Goal: Information Seeking & Learning: Get advice/opinions

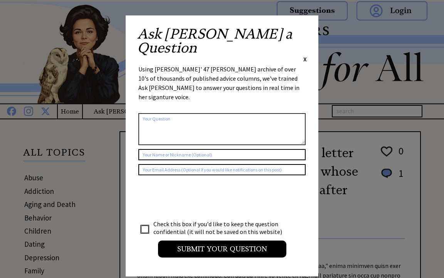
click at [304, 55] on span "X" at bounding box center [305, 59] width 3 height 8
click at [305, 55] on span "X" at bounding box center [305, 59] width 3 height 8
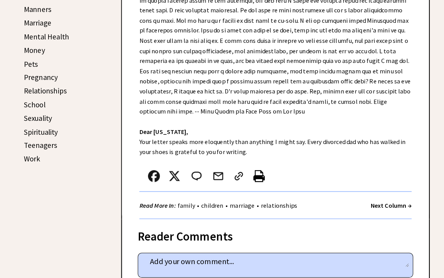
scroll to position [311, 0]
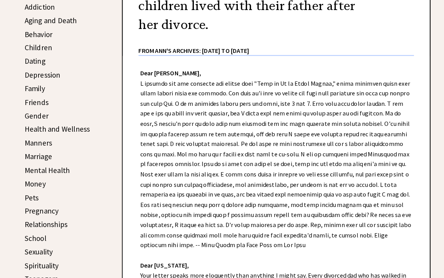
scroll to position [178, 0]
click at [39, 154] on link "Marriage" at bounding box center [37, 158] width 27 height 9
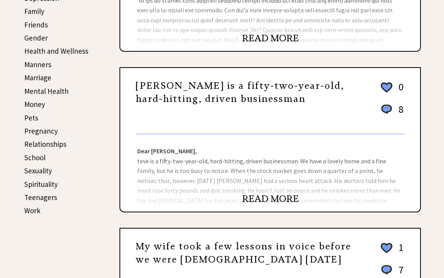
scroll to position [260, 0]
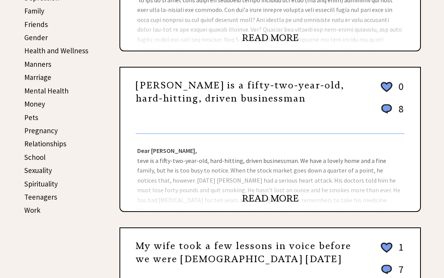
click at [263, 40] on link "READ MORE" at bounding box center [270, 38] width 57 height 12
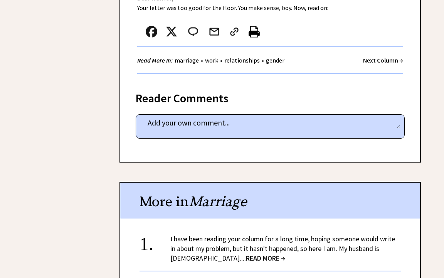
scroll to position [481, 0]
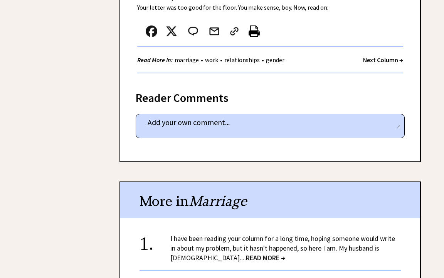
click at [371, 56] on strong "Next Column →" at bounding box center [383, 60] width 40 height 8
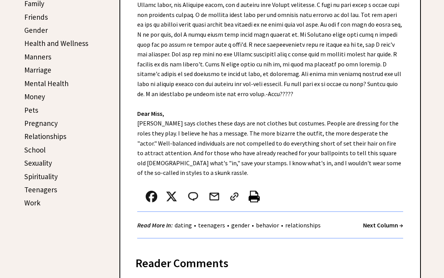
scroll to position [268, 0]
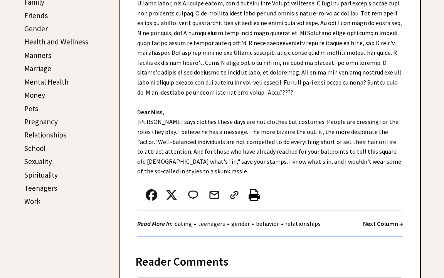
click at [45, 68] on link "Marriage" at bounding box center [37, 68] width 27 height 9
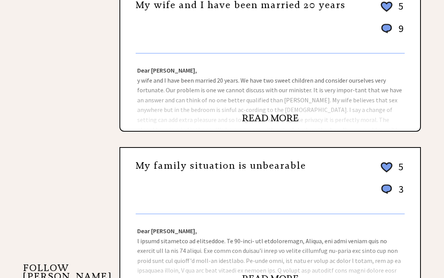
scroll to position [512, 0]
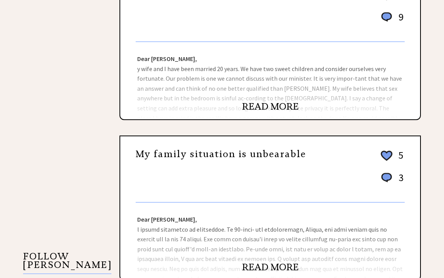
click at [275, 106] on link "READ MORE" at bounding box center [270, 107] width 57 height 12
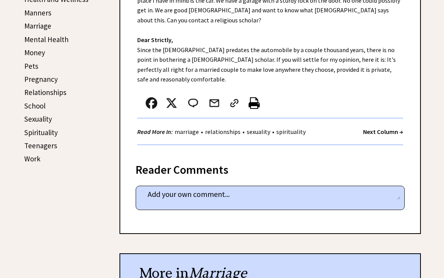
scroll to position [310, 0]
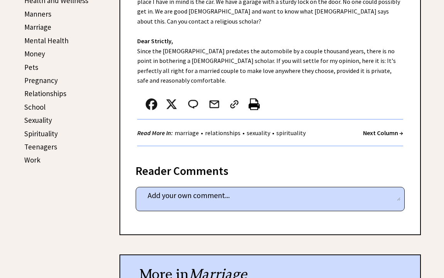
click at [49, 27] on link "Marriage" at bounding box center [37, 26] width 27 height 9
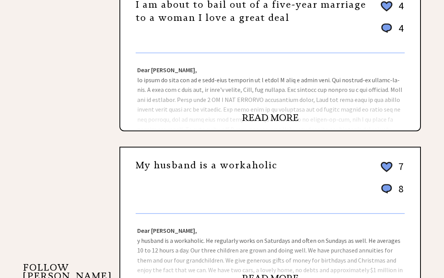
scroll to position [505, 0]
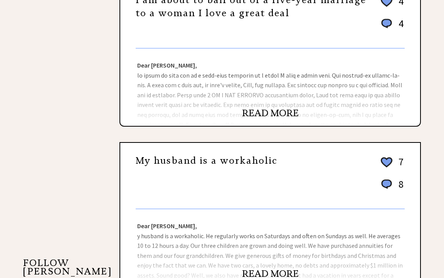
click at [260, 110] on link "READ MORE" at bounding box center [270, 113] width 57 height 12
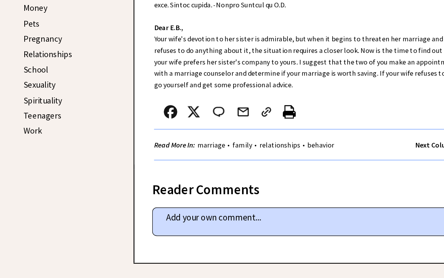
scroll to position [320, 0]
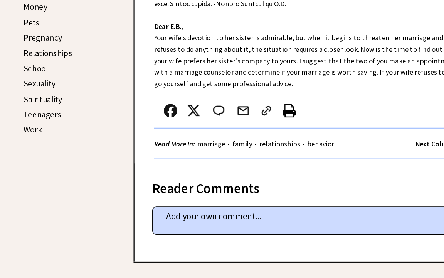
click at [180, 158] on link "marriage" at bounding box center [187, 162] width 28 height 8
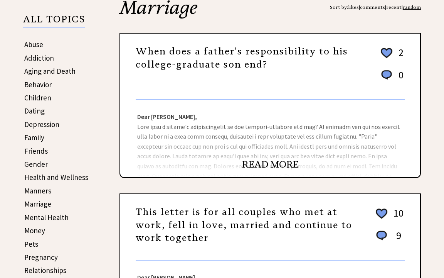
scroll to position [134, 0]
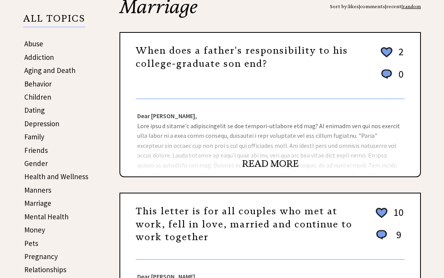
click at [262, 164] on link "READ MORE" at bounding box center [270, 164] width 57 height 12
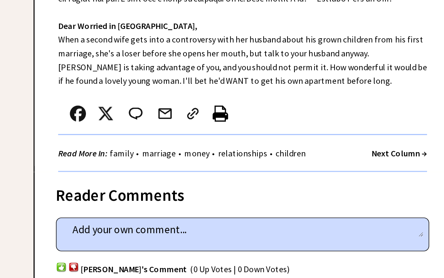
scroll to position [285, 0]
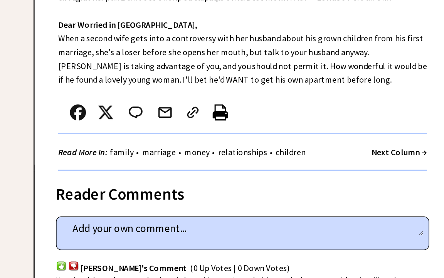
click at [196, 183] on link "marriage" at bounding box center [210, 187] width 28 height 8
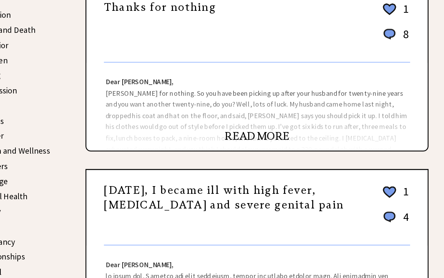
scroll to position [140, 0]
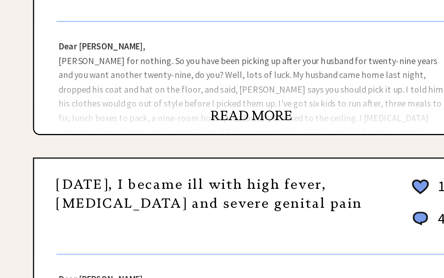
click at [242, 152] on link "READ MORE" at bounding box center [270, 158] width 57 height 12
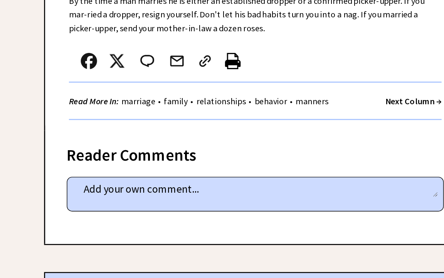
scroll to position [281, 0]
click at [173, 148] on link "marriage" at bounding box center [187, 152] width 28 height 8
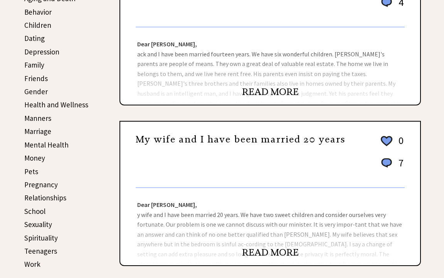
scroll to position [206, 0]
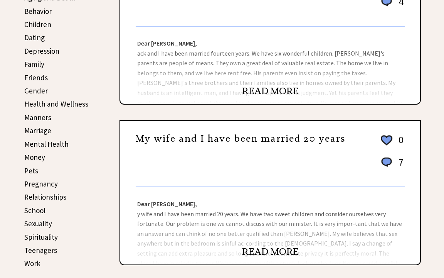
click at [262, 91] on link "READ MORE" at bounding box center [270, 91] width 57 height 12
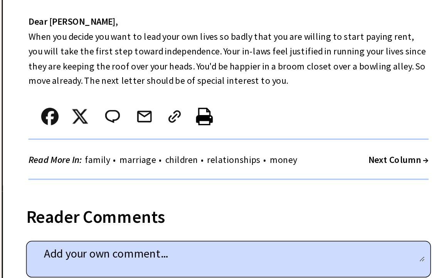
scroll to position [245, 0]
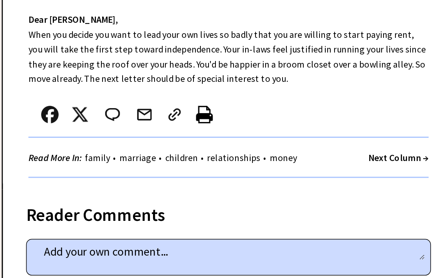
click at [196, 194] on link "marriage" at bounding box center [210, 198] width 28 height 8
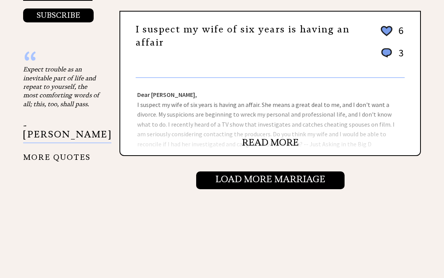
scroll to position [800, 0]
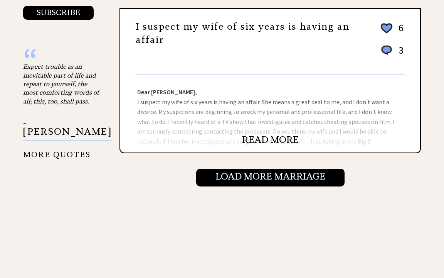
click at [253, 138] on link "READ MORE" at bounding box center [270, 140] width 57 height 12
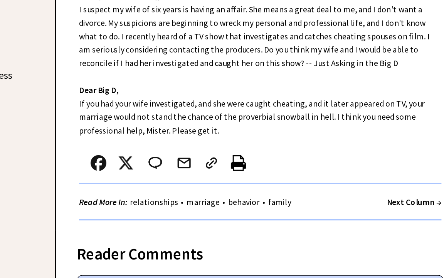
scroll to position [255, 0]
click at [214, 147] on link "marriage" at bounding box center [228, 148] width 28 height 8
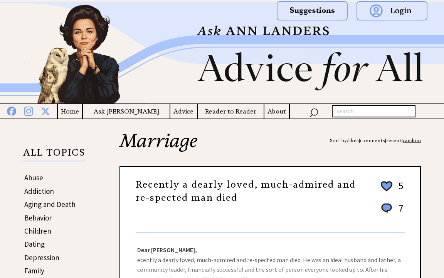
scroll to position [189, 0]
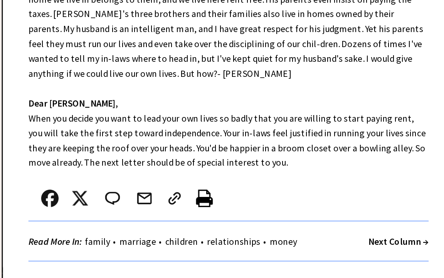
scroll to position [282, 118]
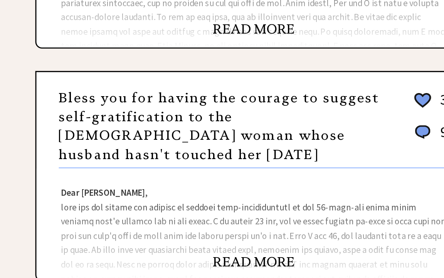
scroll to position [364, 0]
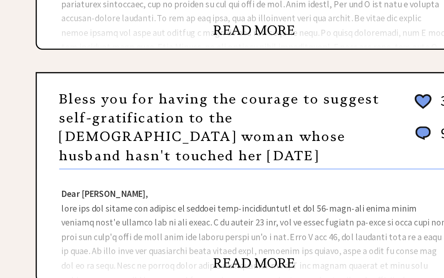
click at [152, 146] on h3 "Bless you for having the courage to suggest self-gratification to the 48-year-o…" at bounding box center [251, 172] width 231 height 52
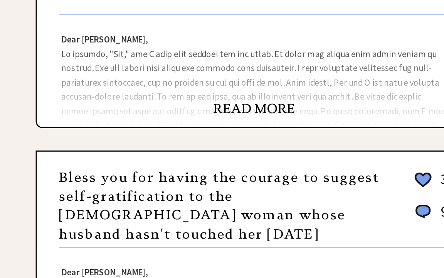
click at [242, 99] on link "READ MORE" at bounding box center [270, 105] width 57 height 12
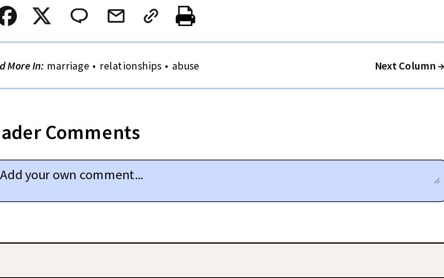
scroll to position [336, 0]
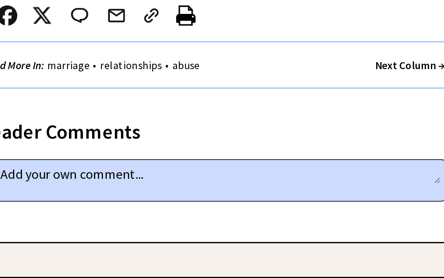
click at [363, 152] on strong "Next Column →" at bounding box center [383, 156] width 40 height 8
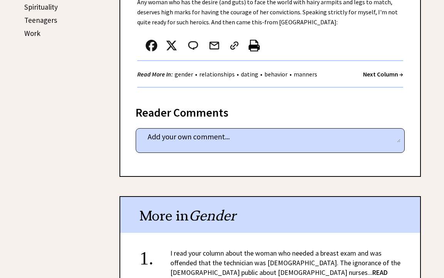
scroll to position [436, 0]
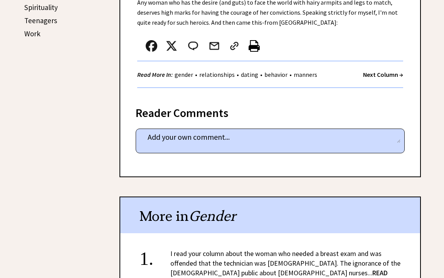
click at [387, 71] on strong "Next Column →" at bounding box center [383, 75] width 40 height 8
